Goal: Find specific page/section: Find specific page/section

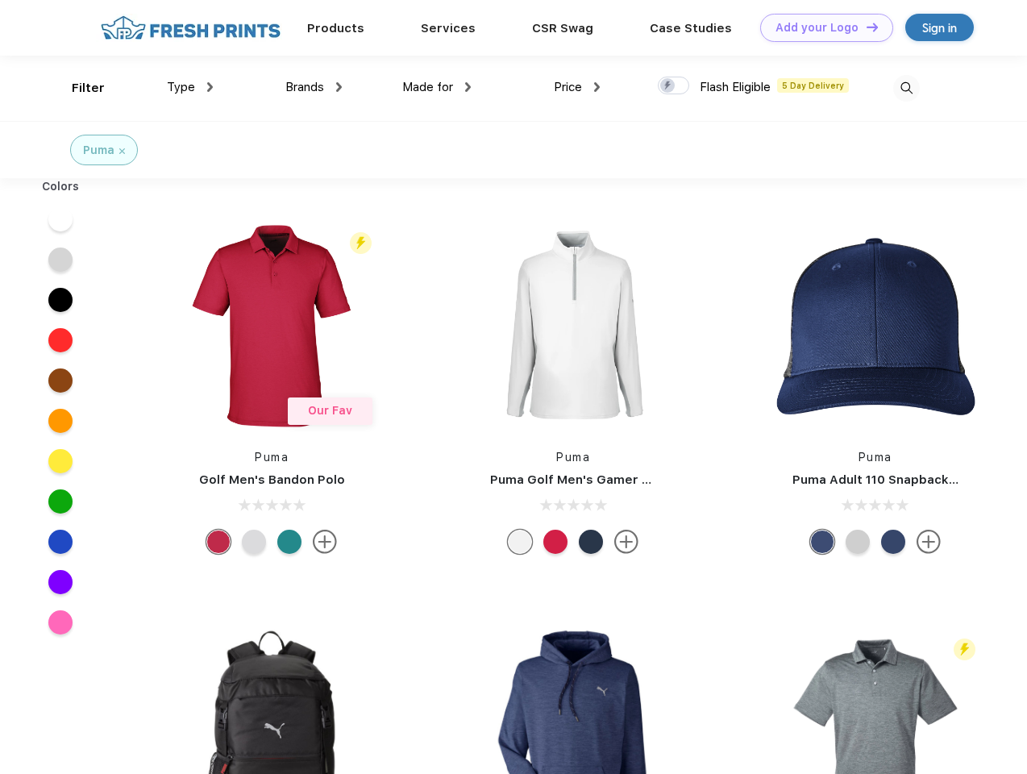
click at [821, 27] on link "Add your Logo Design Tool" at bounding box center [826, 28] width 133 height 28
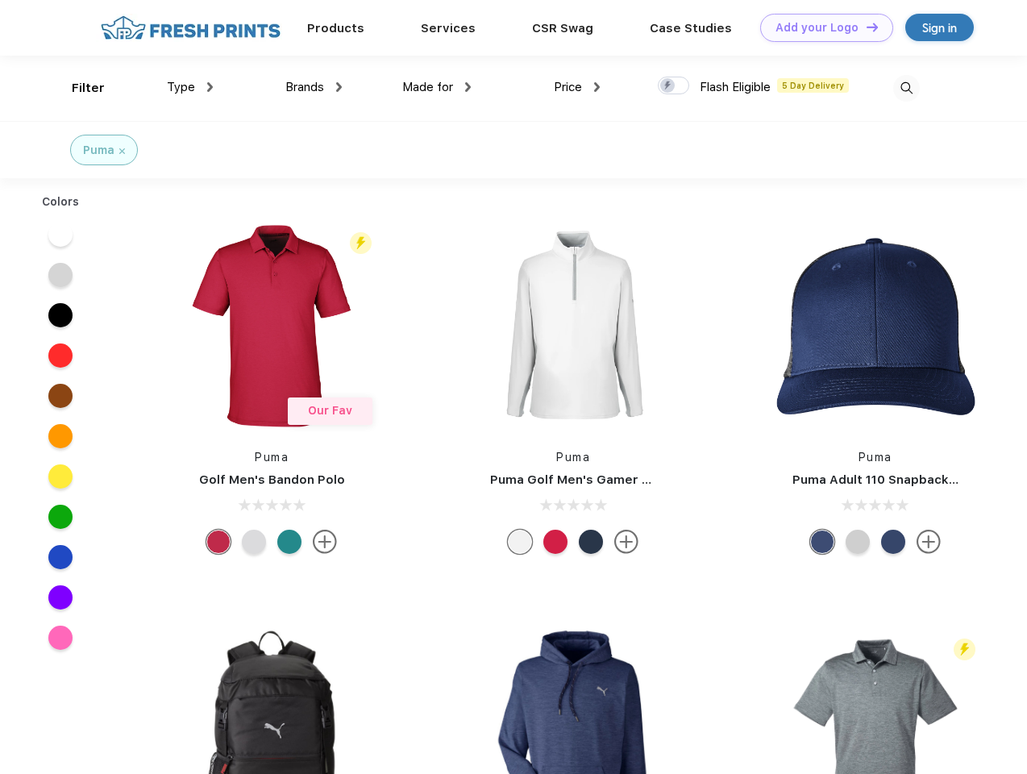
click at [0, 0] on div "Design Tool" at bounding box center [0, 0] width 0 height 0
click at [865, 27] on link "Add your Logo Design Tool" at bounding box center [826, 28] width 133 height 28
click at [77, 88] on div "Filter" at bounding box center [88, 88] width 33 height 19
click at [190, 87] on span "Type" at bounding box center [181, 87] width 28 height 15
click at [314, 87] on span "Brands" at bounding box center [304, 87] width 39 height 15
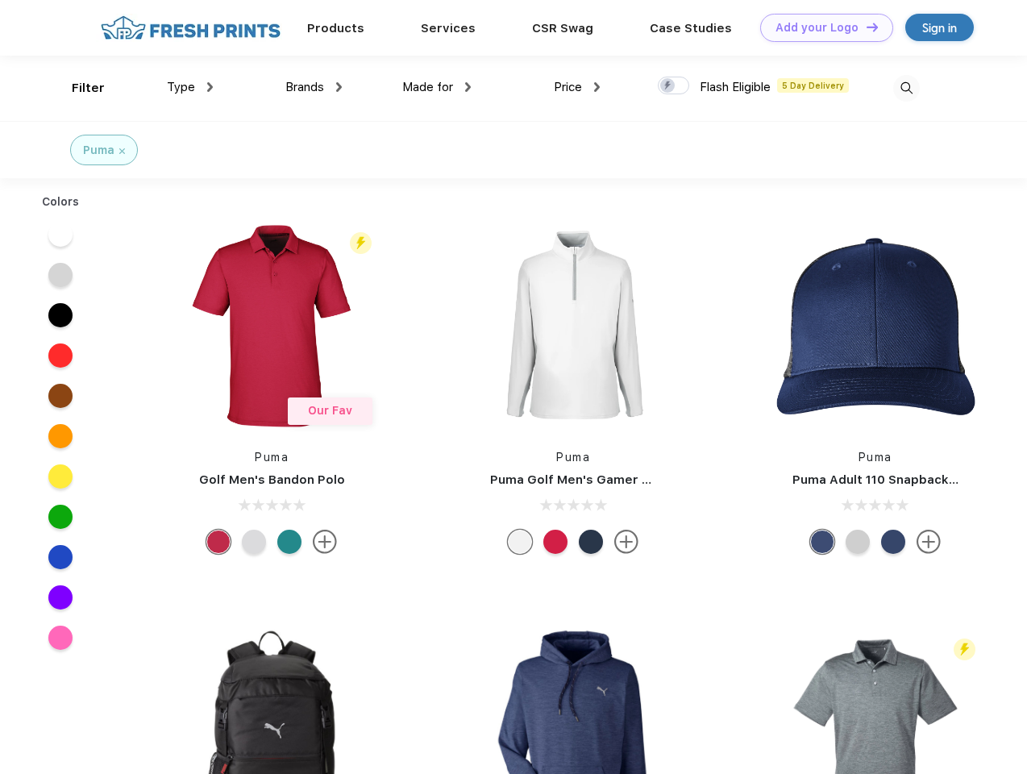
click at [437, 87] on span "Made for" at bounding box center [427, 87] width 51 height 15
click at [577, 87] on span "Price" at bounding box center [568, 87] width 28 height 15
click at [674, 86] on div at bounding box center [673, 86] width 31 height 18
click at [668, 86] on input "checkbox" at bounding box center [663, 81] width 10 height 10
click at [906, 88] on img at bounding box center [906, 88] width 27 height 27
